Goal: Transaction & Acquisition: Download file/media

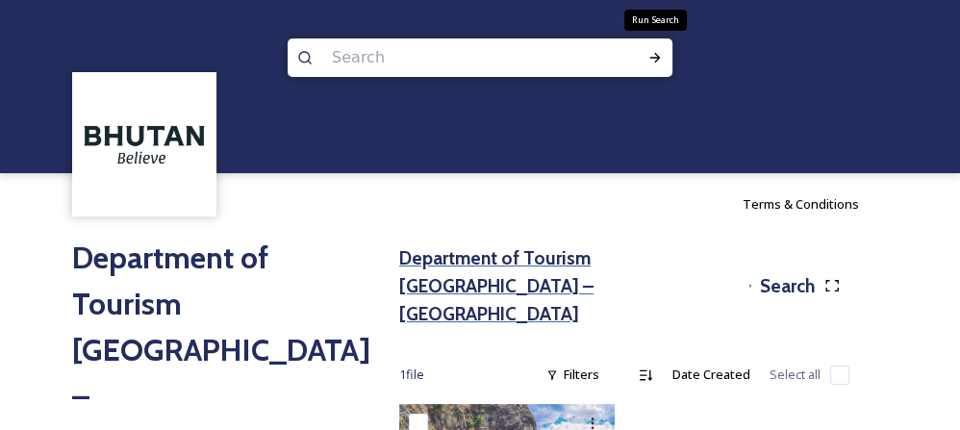
click at [418, 257] on h3 "Department of Tourism [GEOGRAPHIC_DATA] – [GEOGRAPHIC_DATA]" at bounding box center [569, 285] width 341 height 83
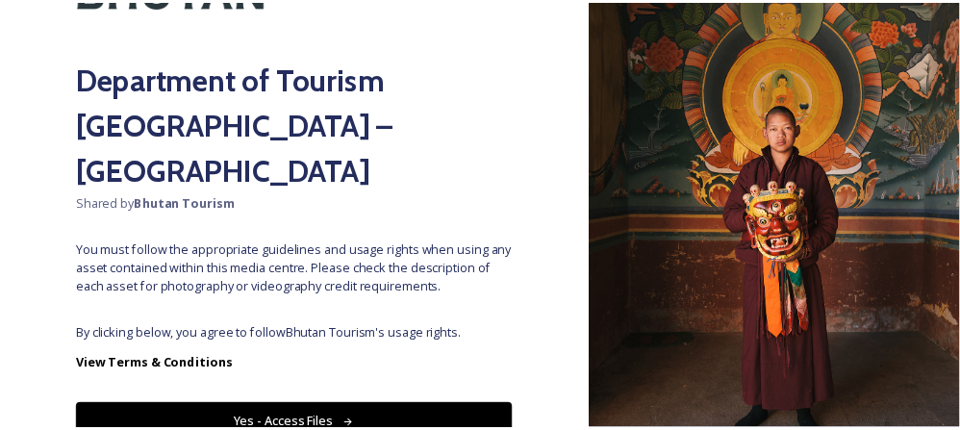
scroll to position [157, 0]
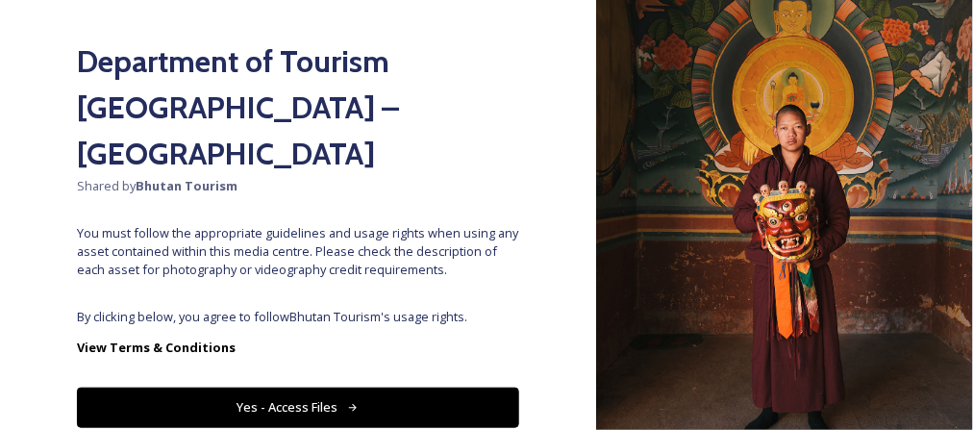
click at [419, 387] on button "Yes - Access Files" at bounding box center [298, 406] width 442 height 39
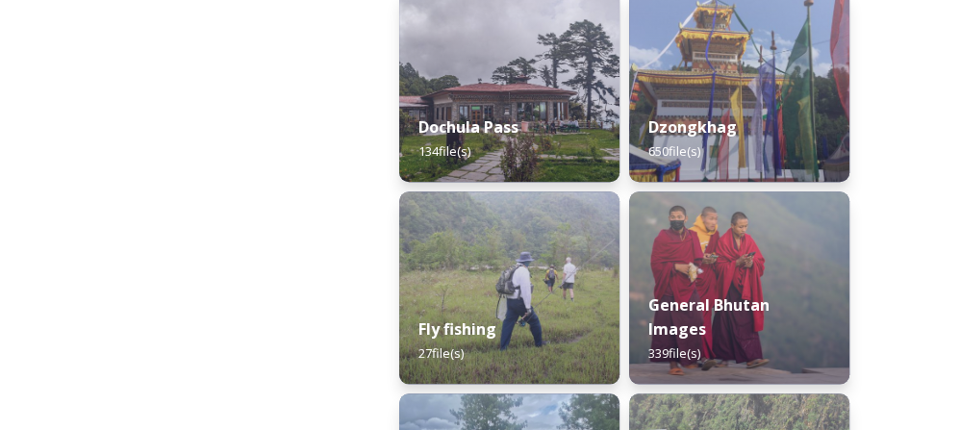
scroll to position [1129, 0]
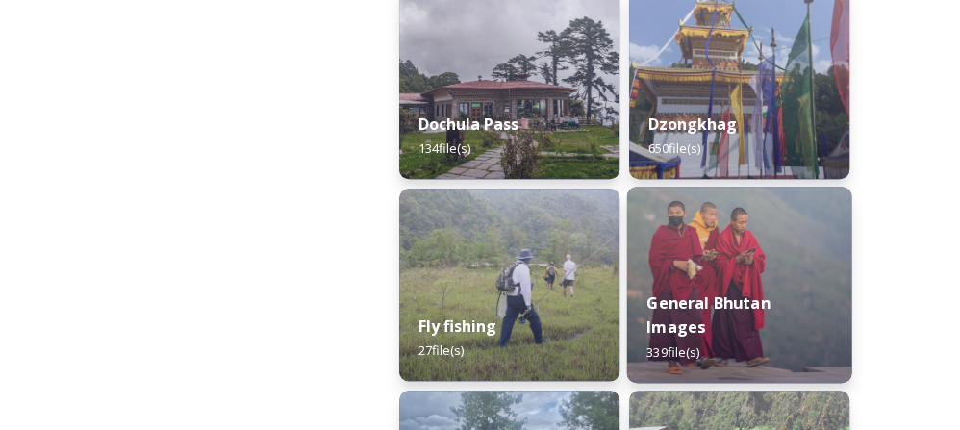
click at [679, 276] on img at bounding box center [739, 285] width 225 height 196
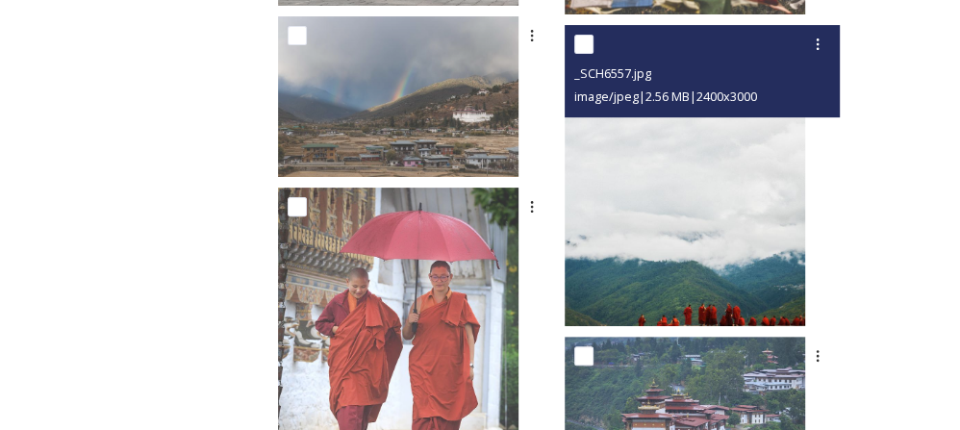
scroll to position [13273, 0]
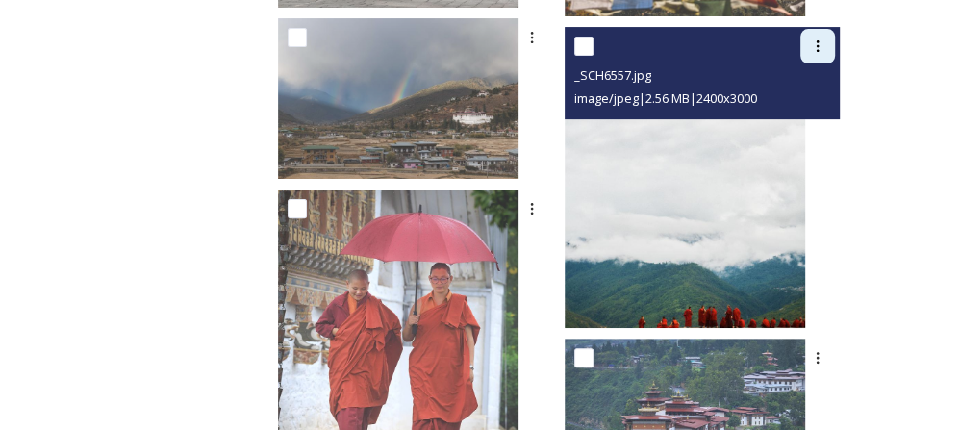
click at [813, 38] on icon at bounding box center [817, 45] width 15 height 15
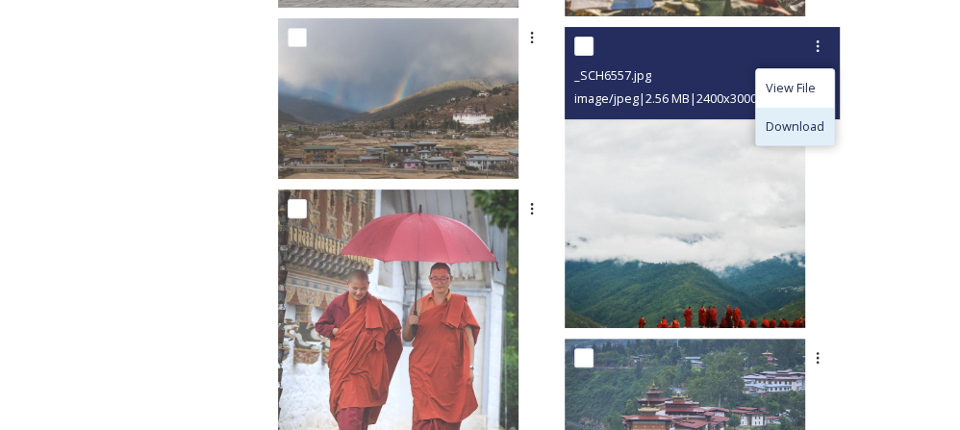
click at [776, 120] on span "Download" at bounding box center [794, 126] width 59 height 18
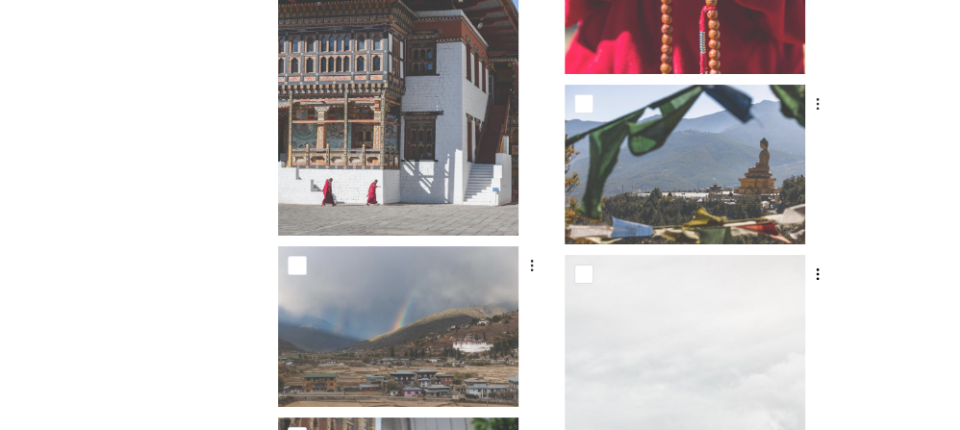
scroll to position [13045, 0]
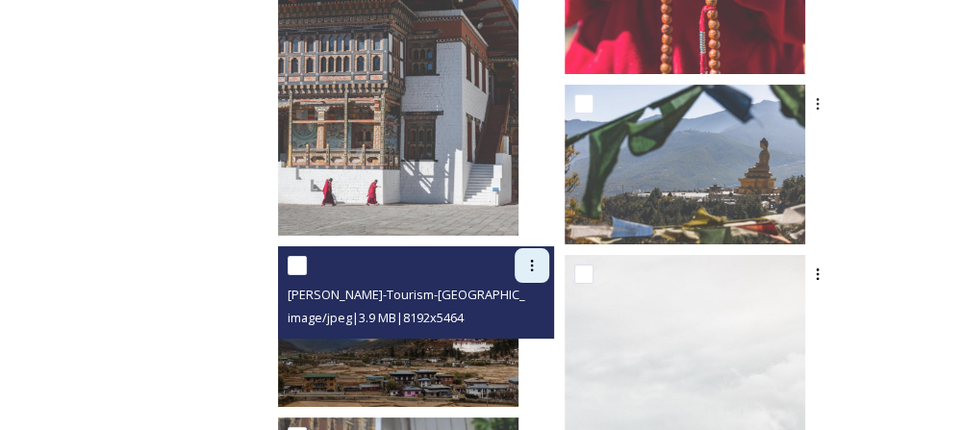
click at [539, 262] on icon at bounding box center [531, 265] width 15 height 15
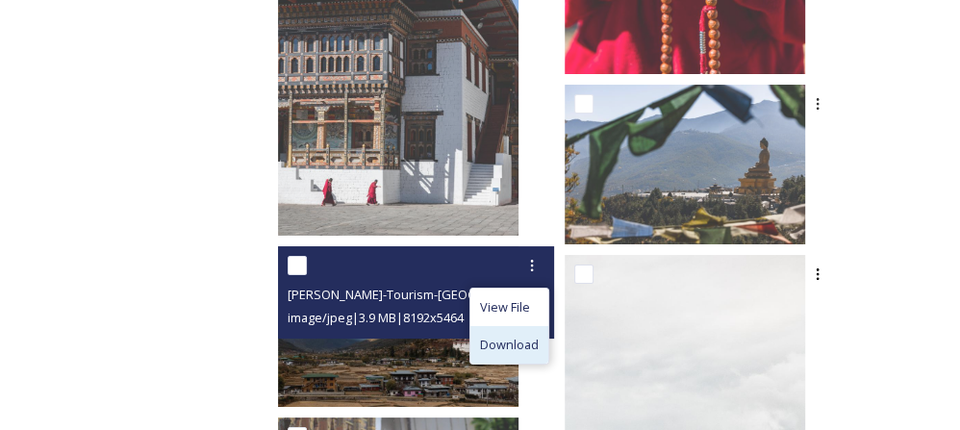
click at [538, 347] on span "Download" at bounding box center [509, 345] width 59 height 18
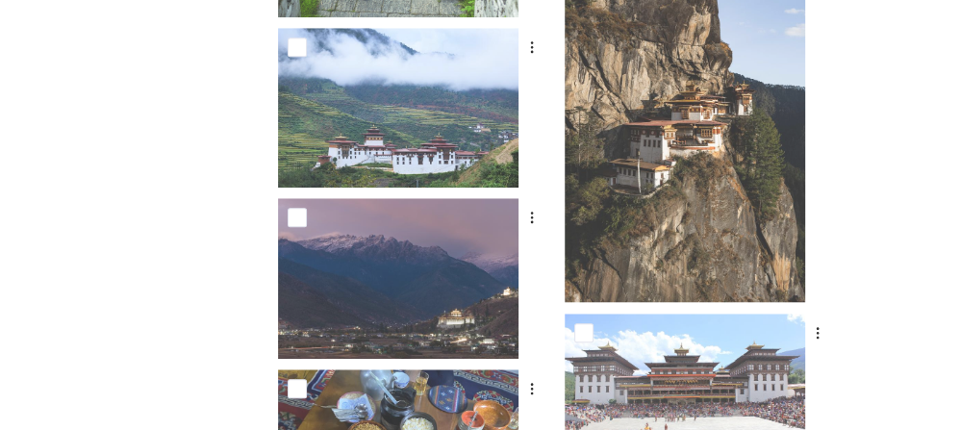
scroll to position [5253, 0]
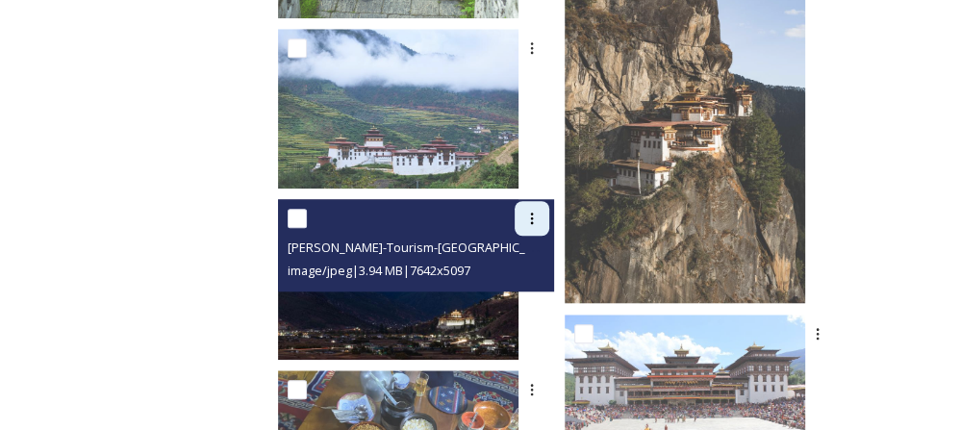
click at [539, 221] on icon at bounding box center [531, 218] width 15 height 15
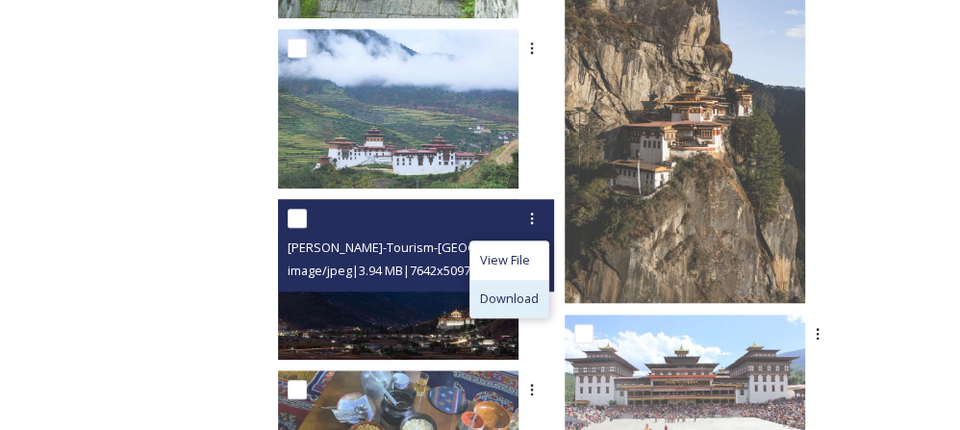
click at [538, 301] on span "Download" at bounding box center [509, 298] width 59 height 18
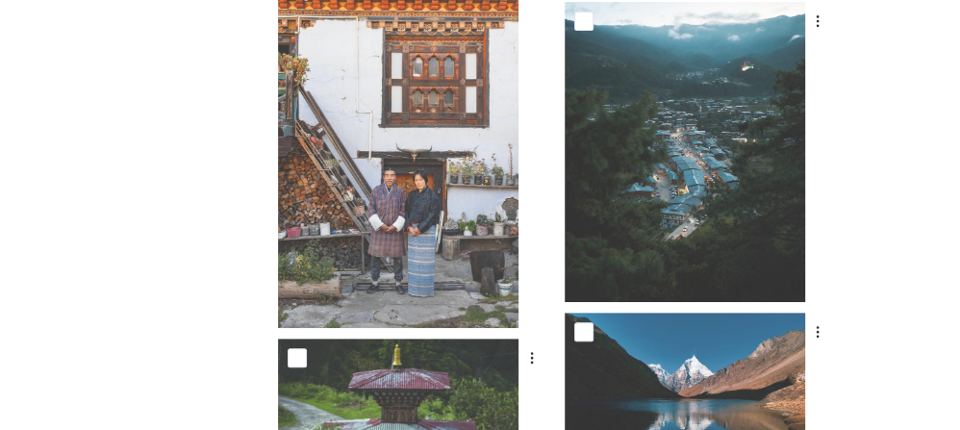
scroll to position [4650, 0]
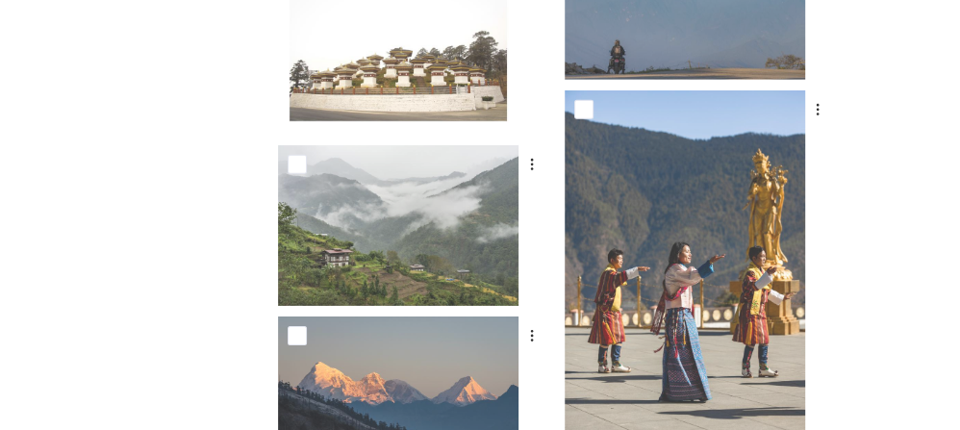
scroll to position [3472, 0]
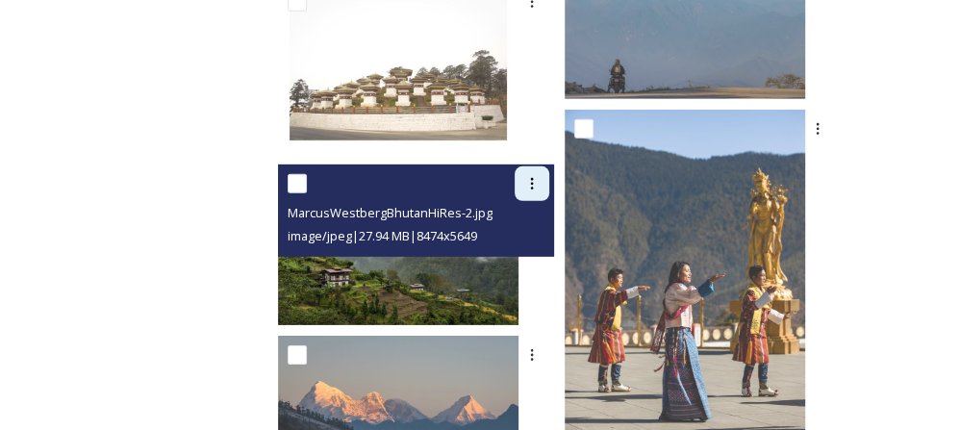
click at [539, 180] on icon at bounding box center [531, 183] width 15 height 15
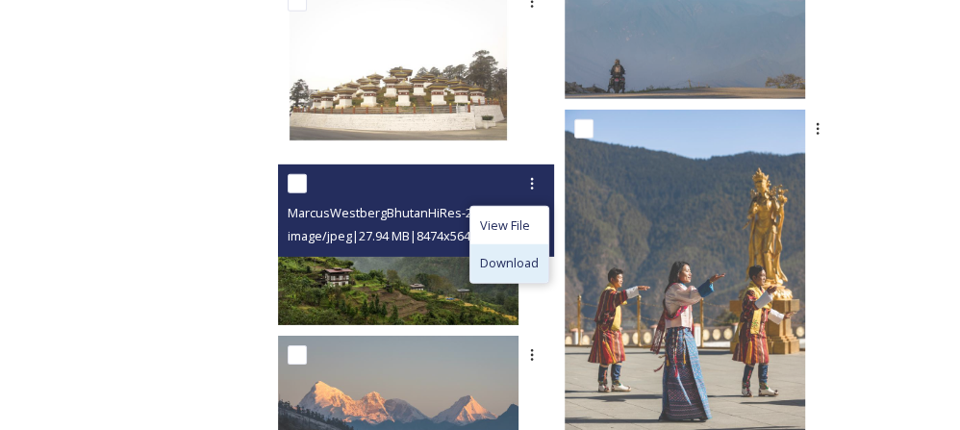
click at [538, 262] on span "Download" at bounding box center [509, 263] width 59 height 18
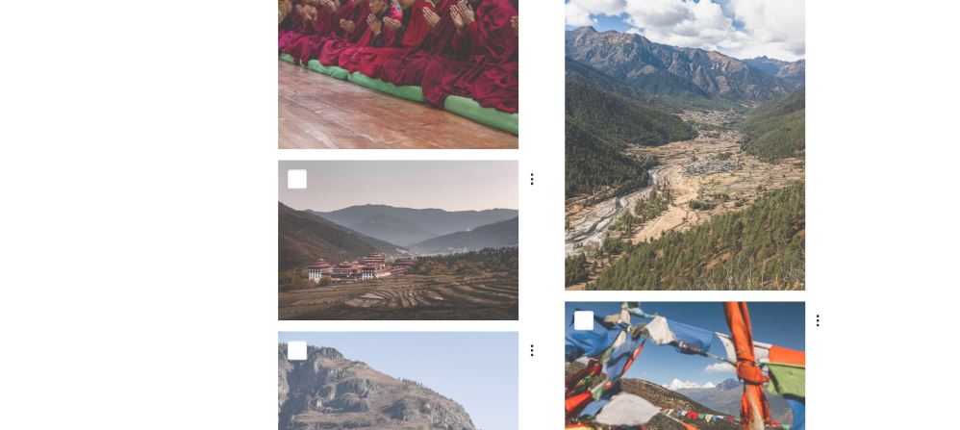
scroll to position [958, 0]
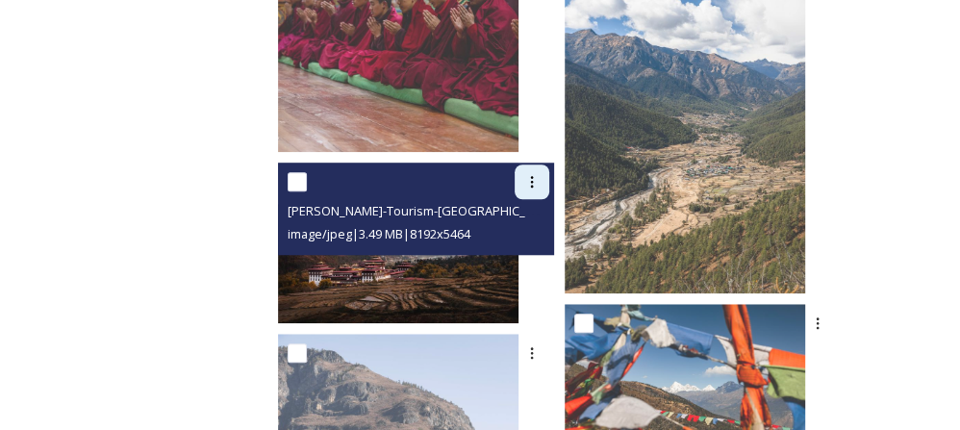
click at [539, 174] on icon at bounding box center [531, 181] width 15 height 15
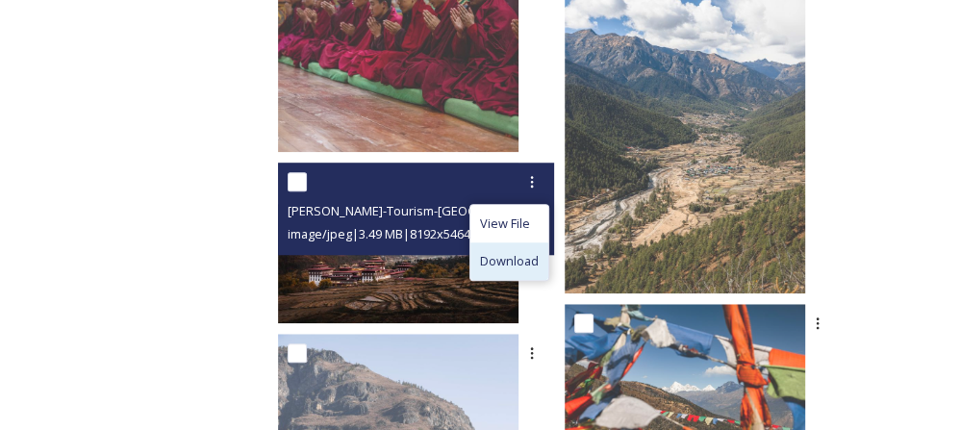
click at [524, 261] on span "Download" at bounding box center [509, 261] width 59 height 18
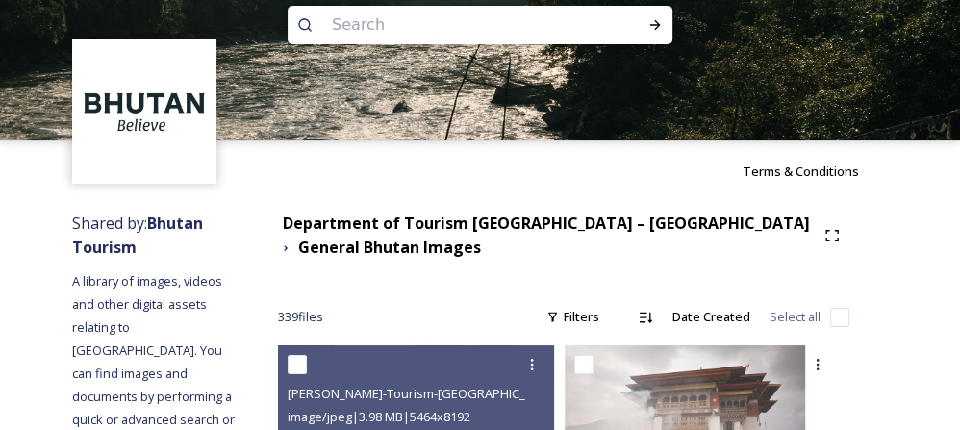
scroll to position [0, 0]
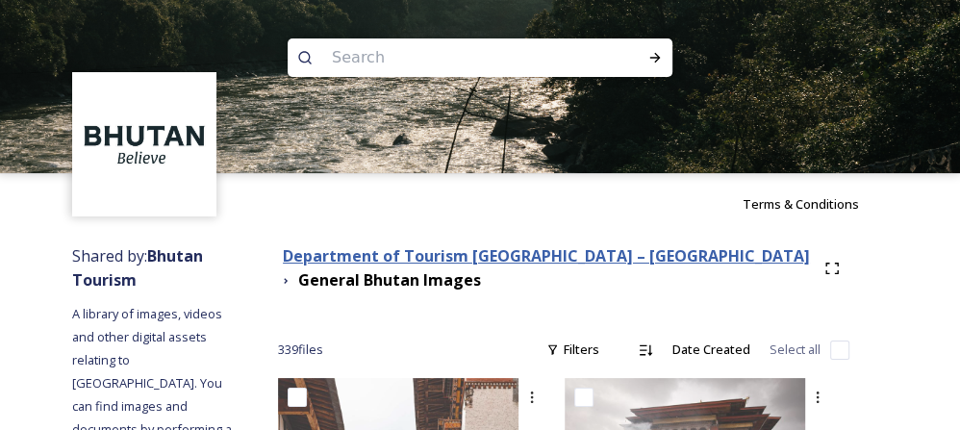
click at [373, 250] on strong "Department of Tourism [GEOGRAPHIC_DATA] – [GEOGRAPHIC_DATA]" at bounding box center [546, 255] width 527 height 21
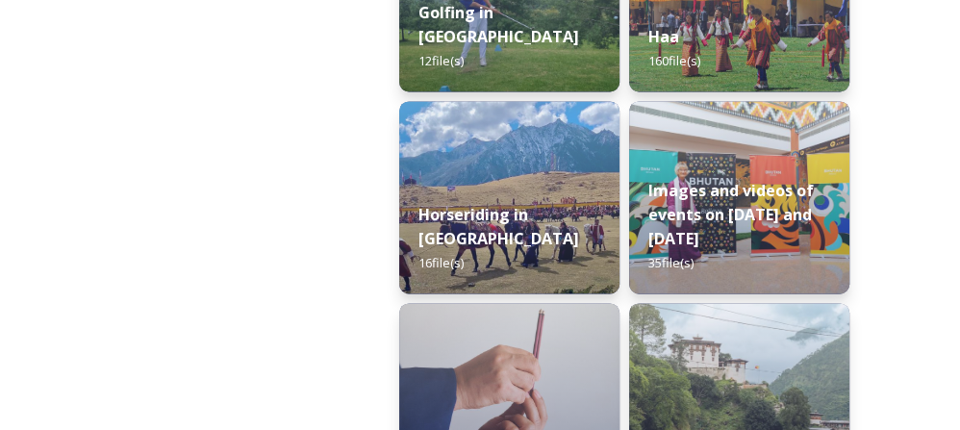
scroll to position [1622, 0]
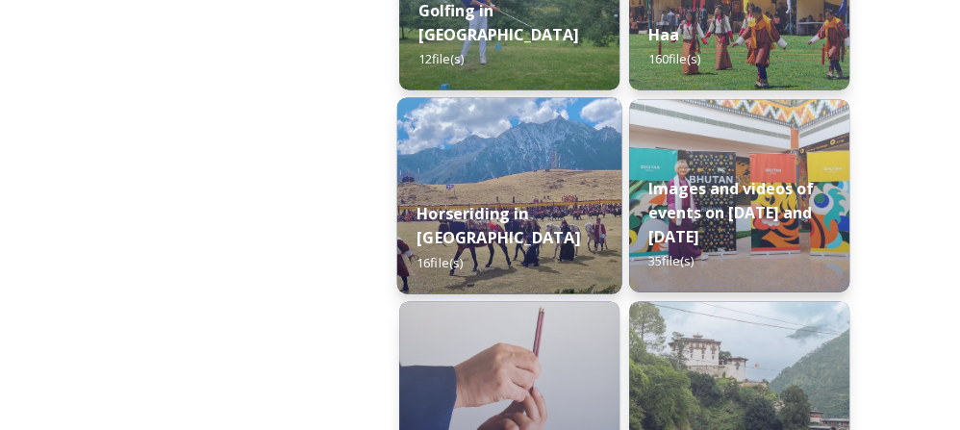
click at [520, 219] on div "Horseriding in [GEOGRAPHIC_DATA] 16 file(s)" at bounding box center [509, 238] width 225 height 112
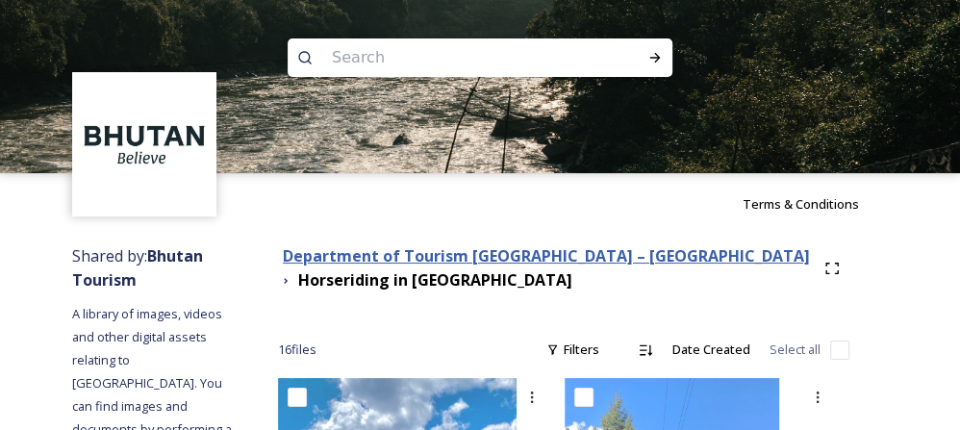
click at [404, 259] on strong "Department of Tourism [GEOGRAPHIC_DATA] – [GEOGRAPHIC_DATA]" at bounding box center [546, 255] width 527 height 21
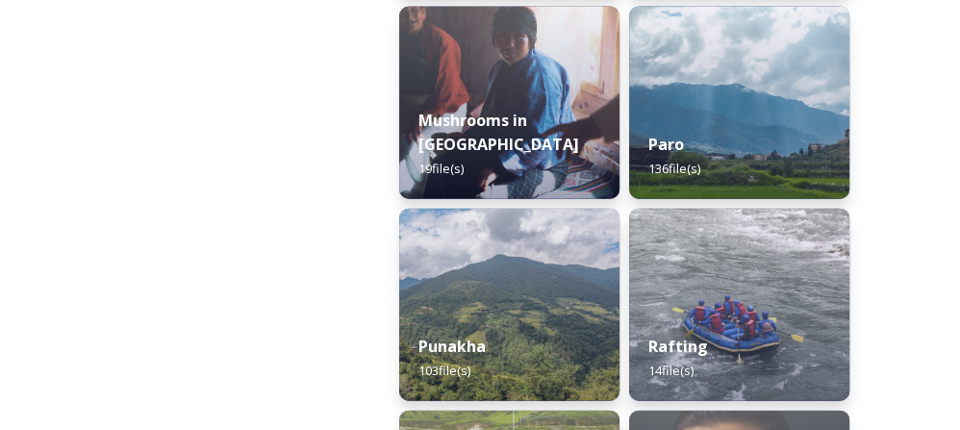
scroll to position [2524, 0]
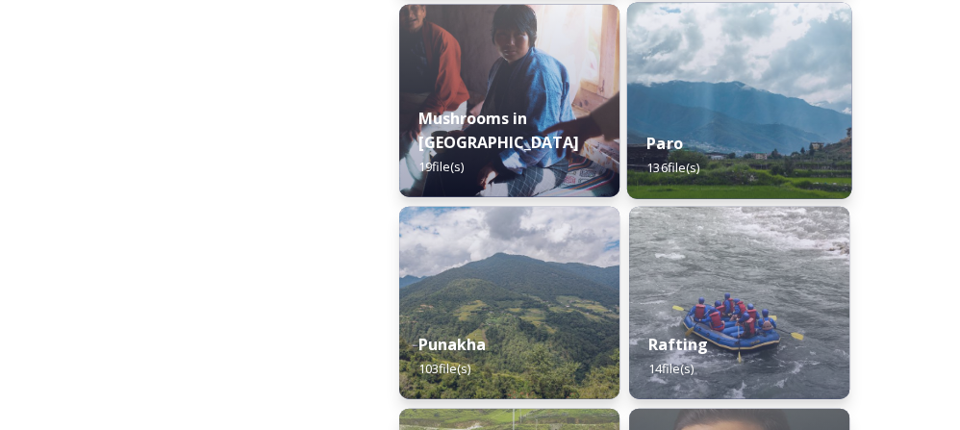
click at [808, 118] on div "Paro 136 file(s)" at bounding box center [739, 155] width 225 height 87
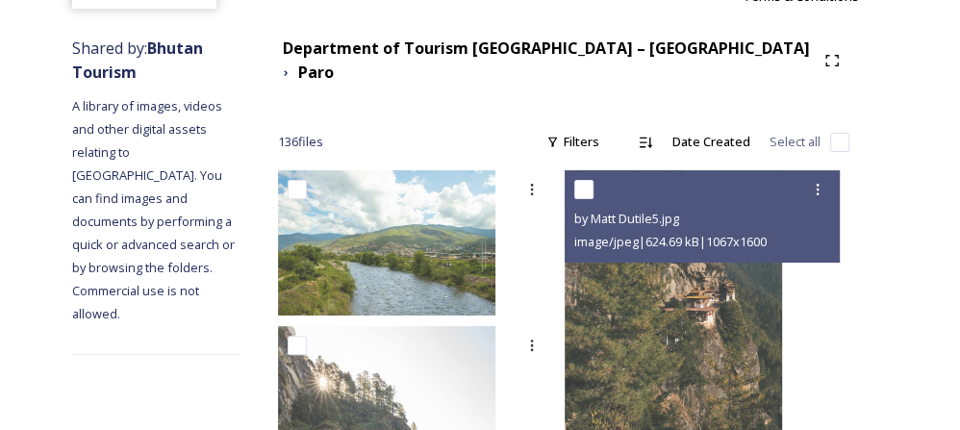
scroll to position [207, 0]
